Goal: Use online tool/utility: Use online tool/utility

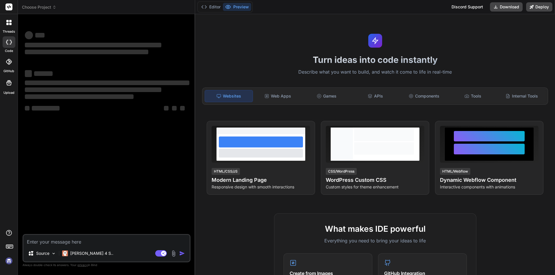
click at [9, 264] on img at bounding box center [9, 261] width 10 height 10
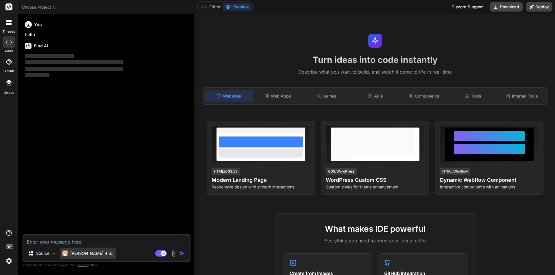
click at [71, 254] on p "Claude 4 S.." at bounding box center [91, 254] width 43 height 6
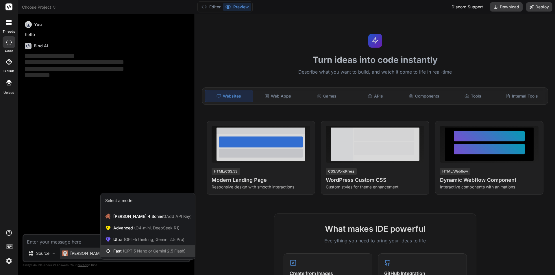
click at [118, 252] on span "Fast (GPT 5 Nano or Gemini 2.5 Flash)" at bounding box center [149, 251] width 72 height 6
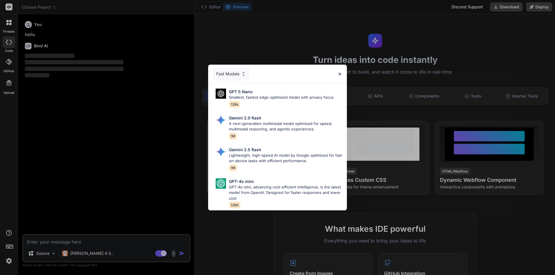
drag, startPoint x: 312, startPoint y: 185, endPoint x: 301, endPoint y: 184, distance: 10.7
click at [312, 185] on p "GPT-4o mini, advancing cost-efficient intelligence, is the latest model from Op…" at bounding box center [285, 193] width 113 height 17
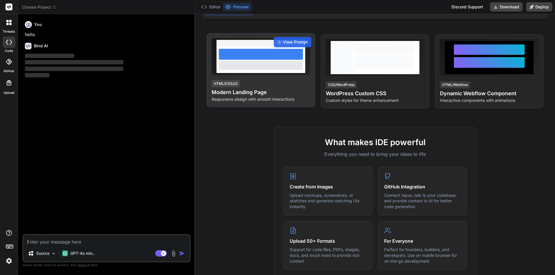
scroll to position [16, 0]
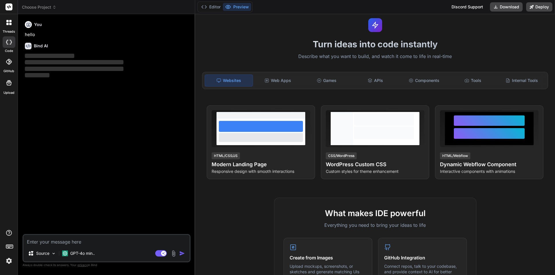
click at [63, 239] on textarea at bounding box center [106, 240] width 166 height 10
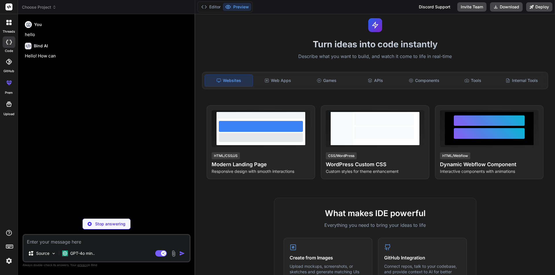
type textarea "x"
click at [96, 240] on textarea at bounding box center [106, 240] width 166 height 10
paste textarea "namespace BulkyBookWeb.Areas.Customer.Controllers { [Area("Customer")] [Authori…"
type textarea "namespace BulkyBookWeb.Areas.Customer.Controllers { [Area("Customer")] [Authori…"
type textarea "x"
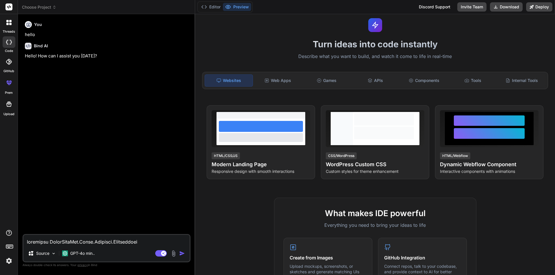
scroll to position [992, 0]
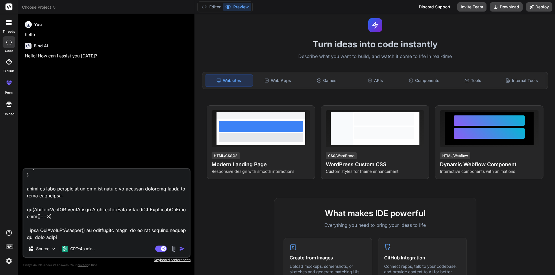
type textarea "namespace BulkyBookWeb.Areas.Customer.Controllers { [Area("Customer")] [Authori…"
type textarea "x"
type textarea "namespace BulkyBookWeb.Areas.Customer.Controllers { [Area("Customer")] [Authori…"
type textarea "x"
type textarea "namespace BulkyBookWeb.Areas.Customer.Controllers { [Area("Customer")] [Authori…"
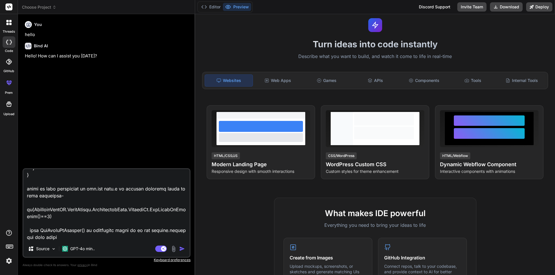
type textarea "x"
type textarea "namespace BulkyBookWeb.Areas.Customer.Controllers { [Area("Customer")] [Authori…"
type textarea "x"
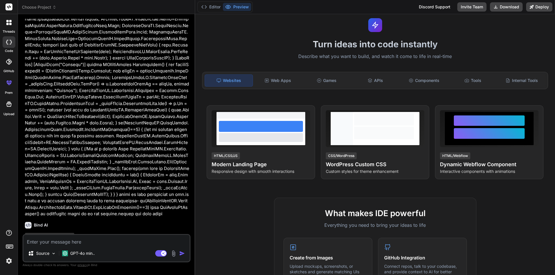
scroll to position [211, 0]
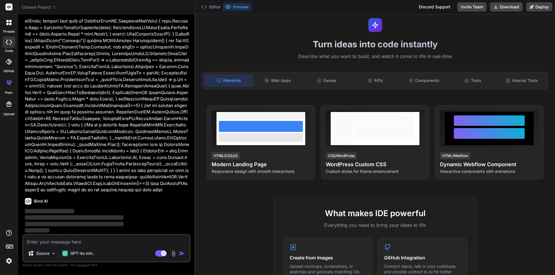
click at [65, 242] on textarea at bounding box center [106, 240] width 166 height 10
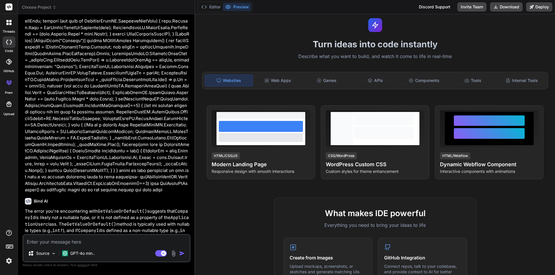
type textarea "x"
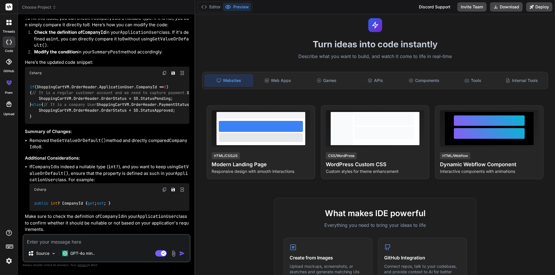
scroll to position [479, 0]
click at [61, 242] on textarea at bounding box center [106, 240] width 166 height 10
paste textarea "public class ApplicationUser:IdentityUser { [Required] public string Name { get…"
type textarea "public class ApplicationUser:IdentityUser { [Required] public string Name { get…"
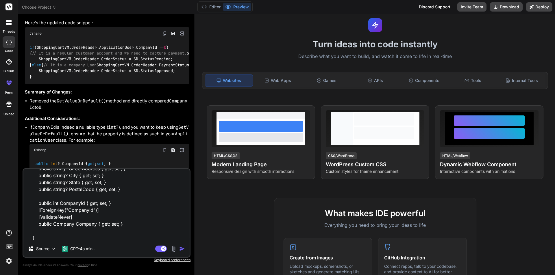
type textarea "x"
type textarea "public class ApplicationUser:IdentityUser { [Required] public string Name { get…"
type textarea "x"
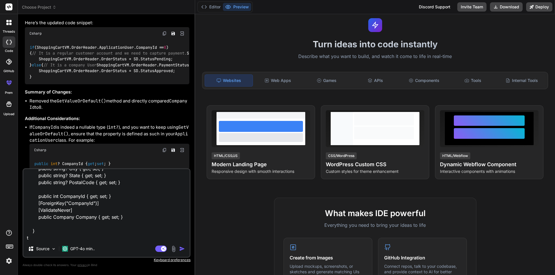
type textarea "public class ApplicationUser:IdentityUser { [Required] public string Name { get…"
type textarea "x"
type textarea "public class ApplicationUser:IdentityUser { [Required] public string Name { get…"
type textarea "x"
type textarea "public class ApplicationUser:IdentityUser { [Required] public string Name { get…"
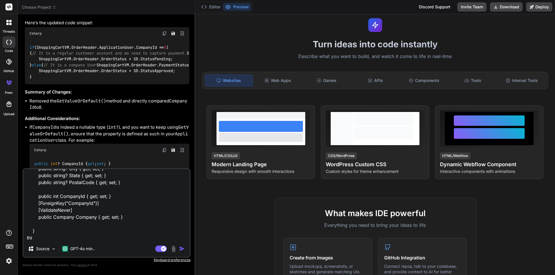
type textarea "x"
type textarea "public class ApplicationUser:IdentityUser { [Required] public string Name { get…"
type textarea "x"
type textarea "public class ApplicationUser:IdentityUser { [Required] public string Name { get…"
type textarea "x"
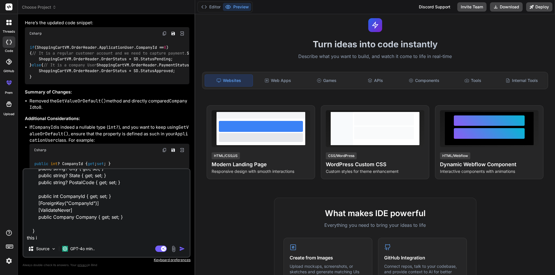
type textarea "public class ApplicationUser:IdentityUser { [Required] public string Name { get…"
type textarea "x"
type textarea "public class ApplicationUser:IdentityUser { [Required] public string Name { get…"
type textarea "x"
type textarea "public class ApplicationUser:IdentityUser { [Required] public string Name { get…"
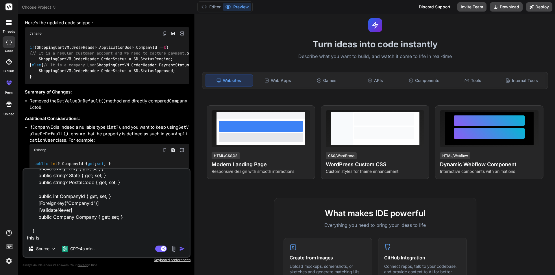
type textarea "x"
type textarea "public class ApplicationUser:IdentityUser { [Required] public string Name { get…"
type textarea "x"
type textarea "public class ApplicationUser:IdentityUser { [Required] public string Name { get…"
type textarea "x"
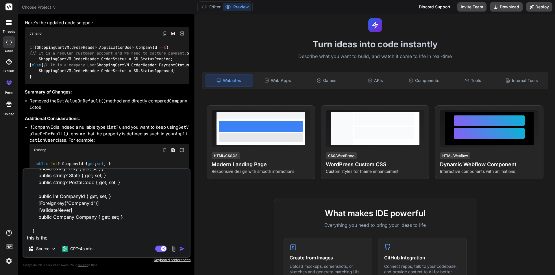
type textarea "public class ApplicationUser:IdentityUser { [Required] public string Name { get…"
type textarea "x"
type textarea "public class ApplicationUser:IdentityUser { [Required] public string Name { get…"
type textarea "x"
type textarea "public class ApplicationUser:IdentityUser { [Required] public string Name { get…"
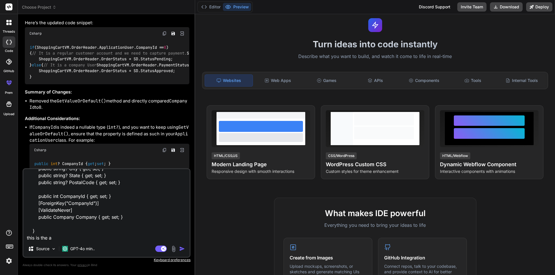
type textarea "x"
type textarea "public class ApplicationUser:IdentityUser { [Required] public string Name { get…"
type textarea "x"
type textarea "public class ApplicationUser:IdentityUser { [Required] public string Name { get…"
type textarea "x"
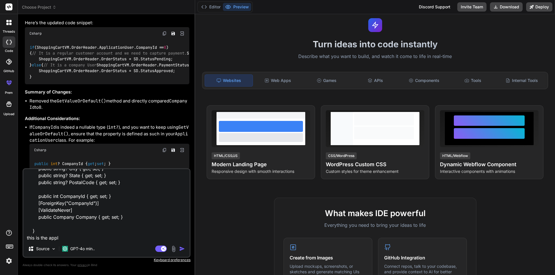
type textarea "public class ApplicationUser:IdentityUser { [Required] public string Name { get…"
type textarea "x"
type textarea "public class ApplicationUser:IdentityUser { [Required] public string Name { get…"
type textarea "x"
type textarea "public class ApplicationUser:IdentityUser { [Required] public string Name { get…"
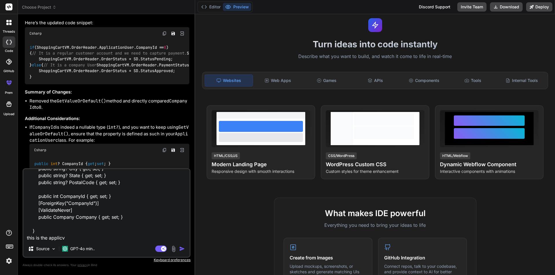
type textarea "x"
type textarea "public class ApplicationUser:IdentityUser { [Required] public string Name { get…"
type textarea "x"
type textarea "public class ApplicationUser:IdentityUser { [Required] public string Name { get…"
type textarea "x"
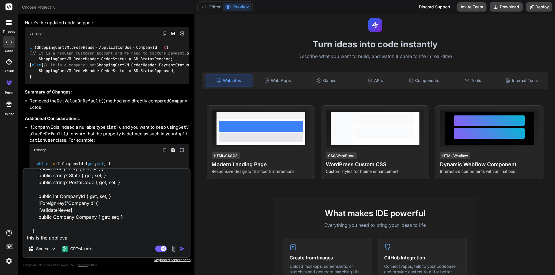
type textarea "public class ApplicationUser:IdentityUser { [Required] public string Name { get…"
type textarea "x"
type textarea "public class ApplicationUser:IdentityUser { [Required] public string Name { get…"
type textarea "x"
type textarea "public class ApplicationUser:IdentityUser { [Required] public string Name { get…"
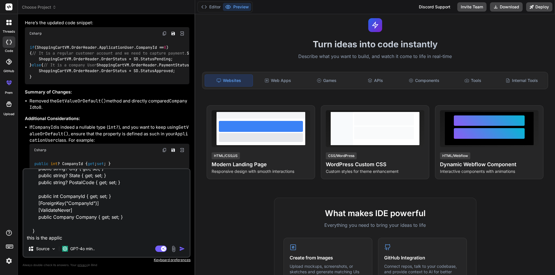
type textarea "x"
type textarea "public class ApplicationUser:IdentityUser { [Required] public string Name { get…"
type textarea "x"
type textarea "public class ApplicationUser:IdentityUser { [Required] public string Name { get…"
type textarea "x"
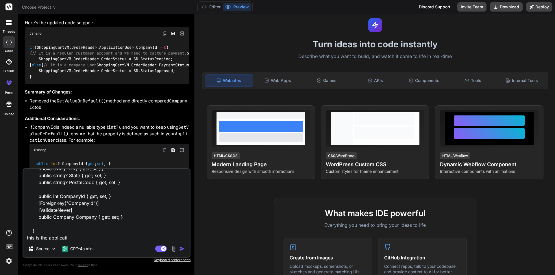
type textarea "public class ApplicationUser:IdentityUser { [Required] public string Name { get…"
type textarea "x"
type textarea "public class ApplicationUser:IdentityUser { [Required] public string Name { get…"
type textarea "x"
type textarea "public class ApplicationUser:IdentityUser { [Required] public string Name { get…"
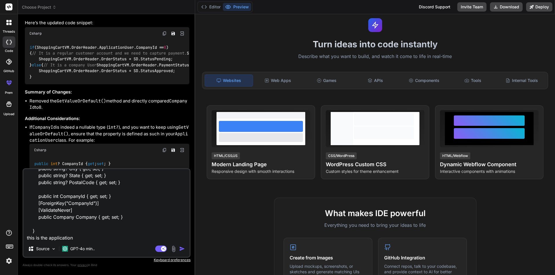
type textarea "x"
type textarea "public class ApplicationUser:IdentityUser { [Required] public string Name { get…"
type textarea "x"
type textarea "public class ApplicationUser:IdentityUser { [Required] public string Name { get…"
type textarea "x"
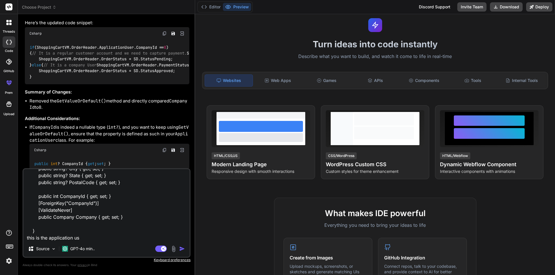
type textarea "public class ApplicationUser:IdentityUser { [Required] public string Name { get…"
type textarea "x"
type textarea "public class ApplicationUser:IdentityUser { [Required] public string Name { get…"
type textarea "x"
type textarea "public class ApplicationUser:IdentityUser { [Required] public string Name { get…"
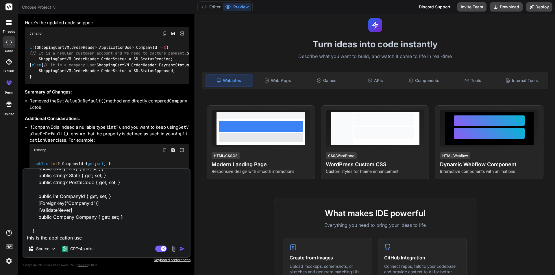
type textarea "x"
type textarea "public class ApplicationUser:IdentityUser { [Required] public string Name { get…"
type textarea "x"
type textarea "public class ApplicationUser:IdentityUser { [Required] public string Name { get…"
type textarea "x"
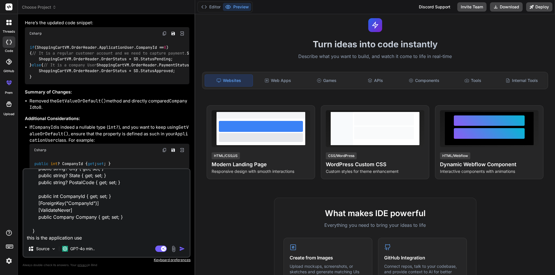
type textarea "public class ApplicationUser:IdentityUser { [Required] public string Name { get…"
type textarea "x"
type textarea "public class ApplicationUser:IdentityUser { [Required] public string Name { get…"
type textarea "x"
type textarea "public class ApplicationUser:IdentityUser { [Required] public string Name { get…"
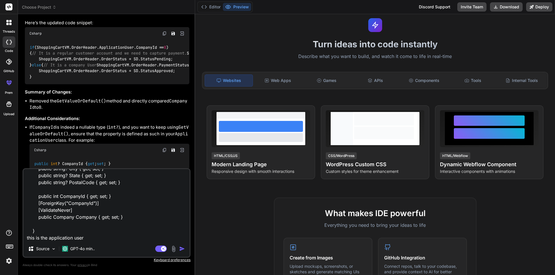
type textarea "x"
type textarea "public class ApplicationUser:IdentityUser { [Required] public string Name { get…"
type textarea "x"
type textarea "public class ApplicationUser:IdentityUser { [Required] public string Name { get…"
type textarea "x"
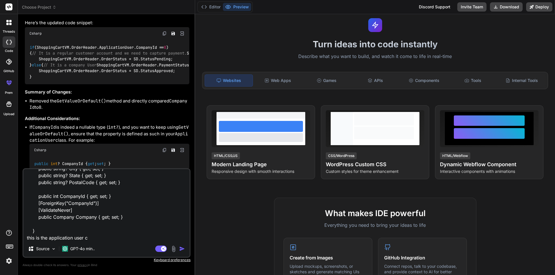
type textarea "public class ApplicationUser:IdentityUser { [Required] public string Name { get…"
type textarea "x"
type textarea "public class ApplicationUser:IdentityUser { [Required] public string Name { get…"
type textarea "x"
type textarea "public class ApplicationUser:IdentityUser { [Required] public string Name { get…"
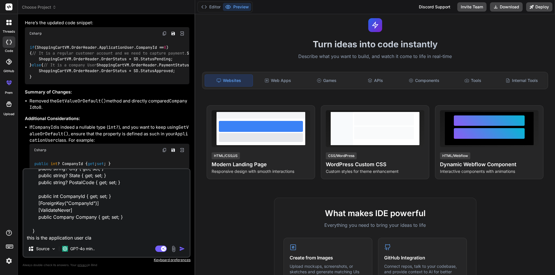
type textarea "x"
type textarea "public class ApplicationUser:IdentityUser { [Required] public string Name { get…"
type textarea "x"
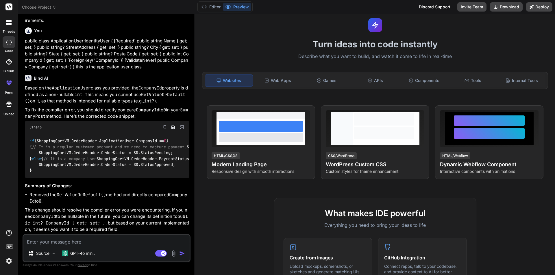
scroll to position [651, 0]
type textarea "x"
click at [70, 240] on textarea at bounding box center [106, 240] width 166 height 10
paste textarea "GetValueOrDefault()"
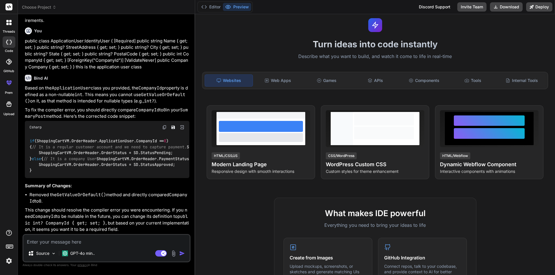
type textarea "GetValueOrDefault()"
type textarea "x"
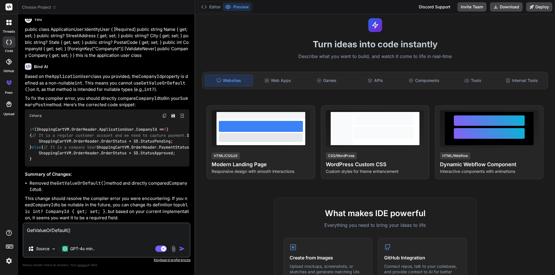
type textarea "GetValueOrDefault() u"
type textarea "x"
type textarea "GetValueOrDefault() us"
type textarea "x"
type textarea "GetValueOrDefault() use"
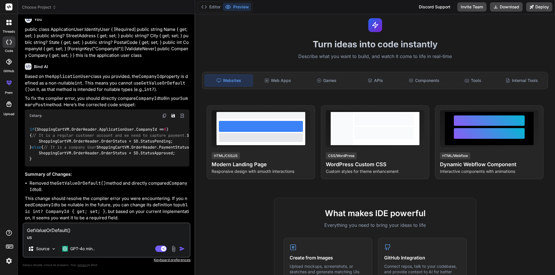
type textarea "x"
type textarea "GetValueOrDefault() use"
type textarea "x"
type textarea "GetValueOrDefault() use o"
type textarea "x"
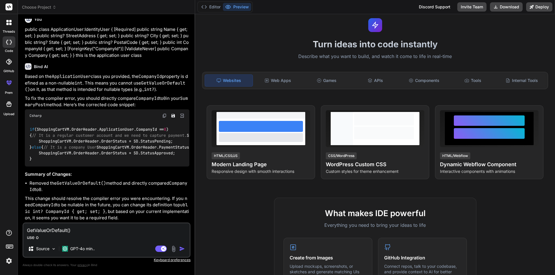
type textarea "GetValueOrDefault() use of"
type textarea "x"
type textarea "GetValueOrDefault() use of"
type textarea "x"
type textarea "GetValueOrDefault() use of t"
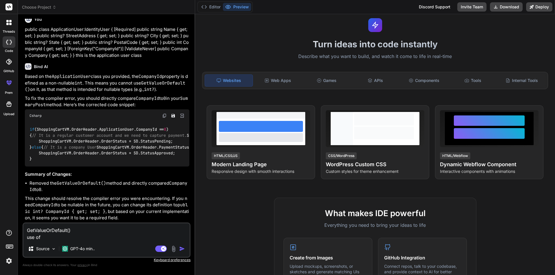
type textarea "x"
type textarea "GetValueOrDefault() use of th"
type textarea "x"
type textarea "GetValueOrDefault() use of thi"
type textarea "x"
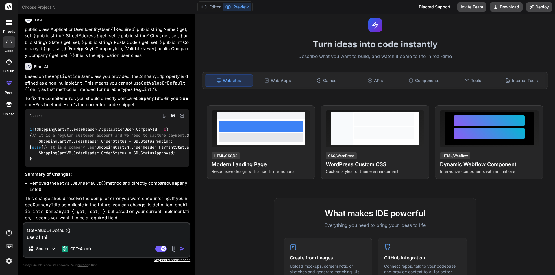
type textarea "GetValueOrDefault() use of this"
type textarea "x"
type textarea "GetValueOrDefault() use of this"
type textarea "x"
type textarea "GetValueOrDefault() use of this m"
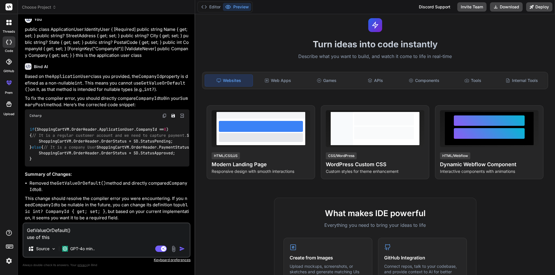
type textarea "x"
type textarea "GetValueOrDefault() use of this me"
type textarea "x"
type textarea "GetValueOrDefault() use of this met"
type textarea "x"
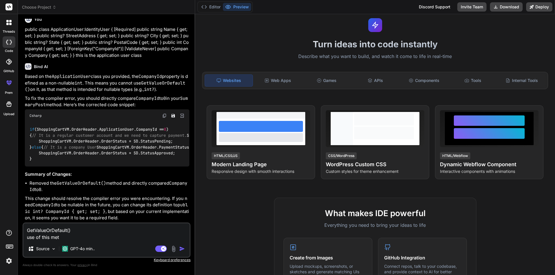
type textarea "GetValueOrDefault() use of this meth"
type textarea "x"
type textarea "GetValueOrDefault() use of this metho"
type textarea "x"
type textarea "GetValueOrDefault() use of this method"
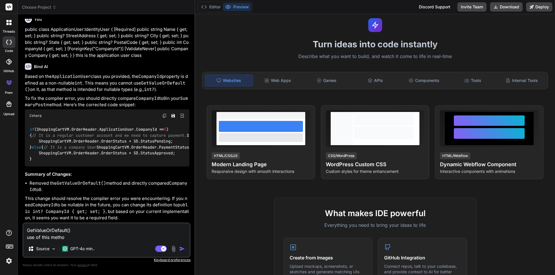
type textarea "x"
type textarea "GetValueOrDefault() use of this method"
type textarea "x"
type textarea "GetValueOrDefault() use of this method a"
type textarea "x"
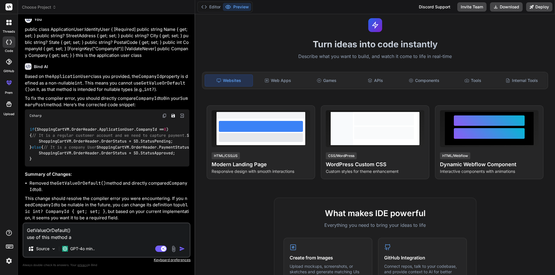
type textarea "GetValueOrDefault() use of this method an"
type textarea "x"
type textarea "GetValueOrDefault() use of this method and"
type textarea "x"
type textarea "GetValueOrDefault() use of this method and"
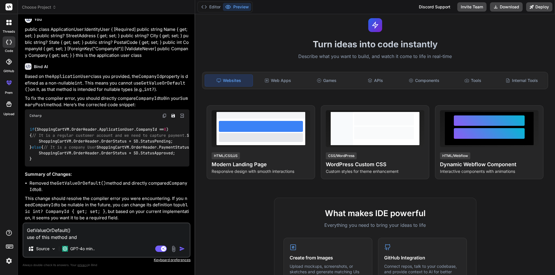
type textarea "x"
type textarea "GetValueOrDefault() use of this method and i"
type textarea "x"
type textarea "GetValueOrDefault() use of this method and if"
type textarea "x"
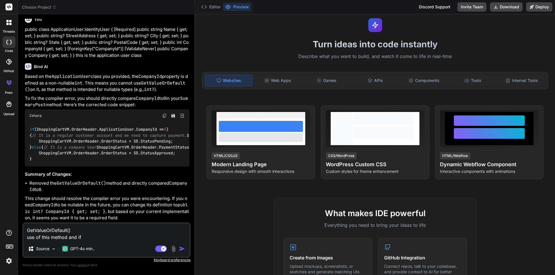
type textarea "GetValueOrDefault() use of this method and if"
type textarea "x"
type textarea "GetValueOrDefault() use of this method and if i"
type textarea "x"
type textarea "GetValueOrDefault() use of this method and if i"
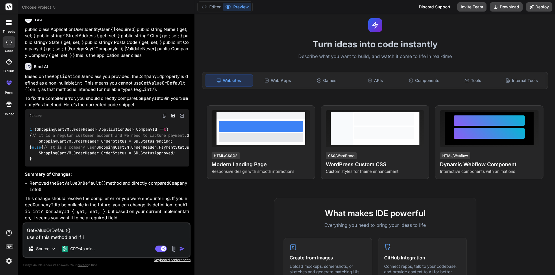
type textarea "x"
type textarea "GetValueOrDefault() use of this method and if i w"
type textarea "x"
type textarea "GetValueOrDefault() use of this method and if i wi"
type textarea "x"
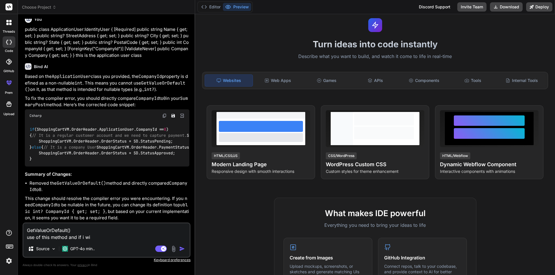
type textarea "GetValueOrDefault() use of this method and if i wil"
type textarea "x"
type textarea "GetValueOrDefault() use of this method and if i will"
type textarea "x"
type textarea "GetValueOrDefault() use of this method and if i will"
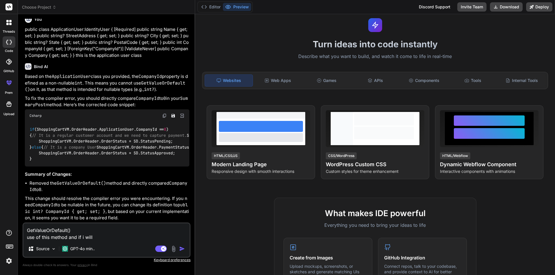
type textarea "x"
type textarea "GetValueOrDefault() use of this method and if i will n"
type textarea "x"
type textarea "GetValueOrDefault() use of this method and if i will no"
type textarea "x"
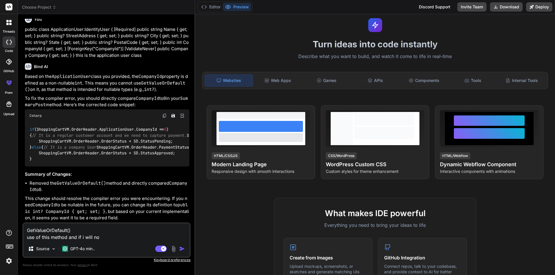
type textarea "GetValueOrDefault() use of this method and if i will not"
type textarea "x"
type textarea "GetValueOrDefault() use of this method and if i will not"
type textarea "x"
type textarea "GetValueOrDefault() use of this method and if i will not u"
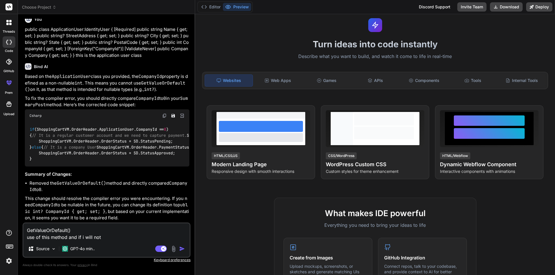
type textarea "x"
type textarea "GetValueOrDefault() use of this method and if i will not us"
type textarea "x"
type textarea "GetValueOrDefault() use of this method and if i will not use"
type textarea "x"
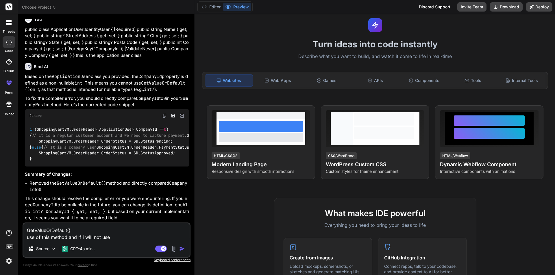
type textarea "GetValueOrDefault() use of this method and if i will not use"
type textarea "x"
type textarea "GetValueOrDefault() use of this method and if i will not use t"
type textarea "x"
type textarea "GetValueOrDefault() use of this method and if i will not use th"
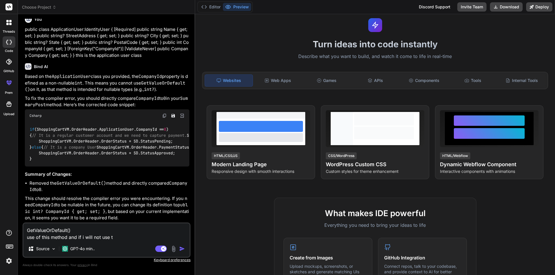
type textarea "x"
type textarea "GetValueOrDefault() use of this method and if i will not use thi"
type textarea "x"
type textarea "GetValueOrDefault() use of this method and if i will not use this"
type textarea "x"
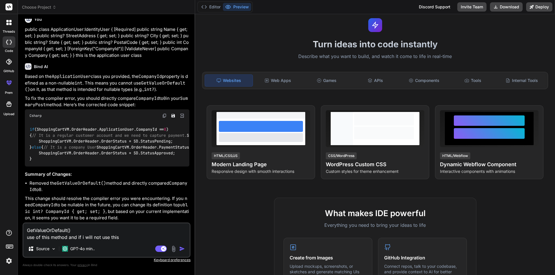
type textarea "GetValueOrDefault() use of this method and if i will not use this"
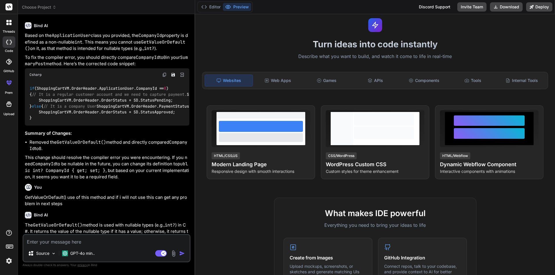
scroll to position [708, 0]
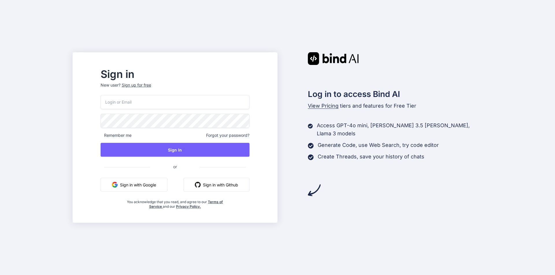
click at [160, 100] on input "email" at bounding box center [175, 102] width 149 height 14
type input "[EMAIL_ADDRESS][DOMAIN_NAME]"
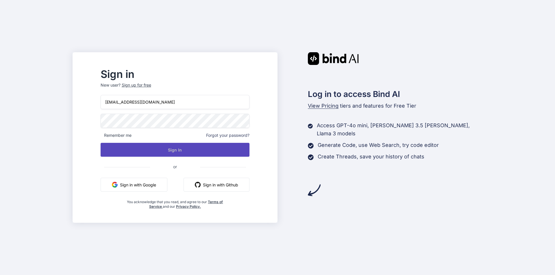
click at [137, 150] on button "Sign In" at bounding box center [175, 150] width 149 height 14
